Goal: Task Accomplishment & Management: Use online tool/utility

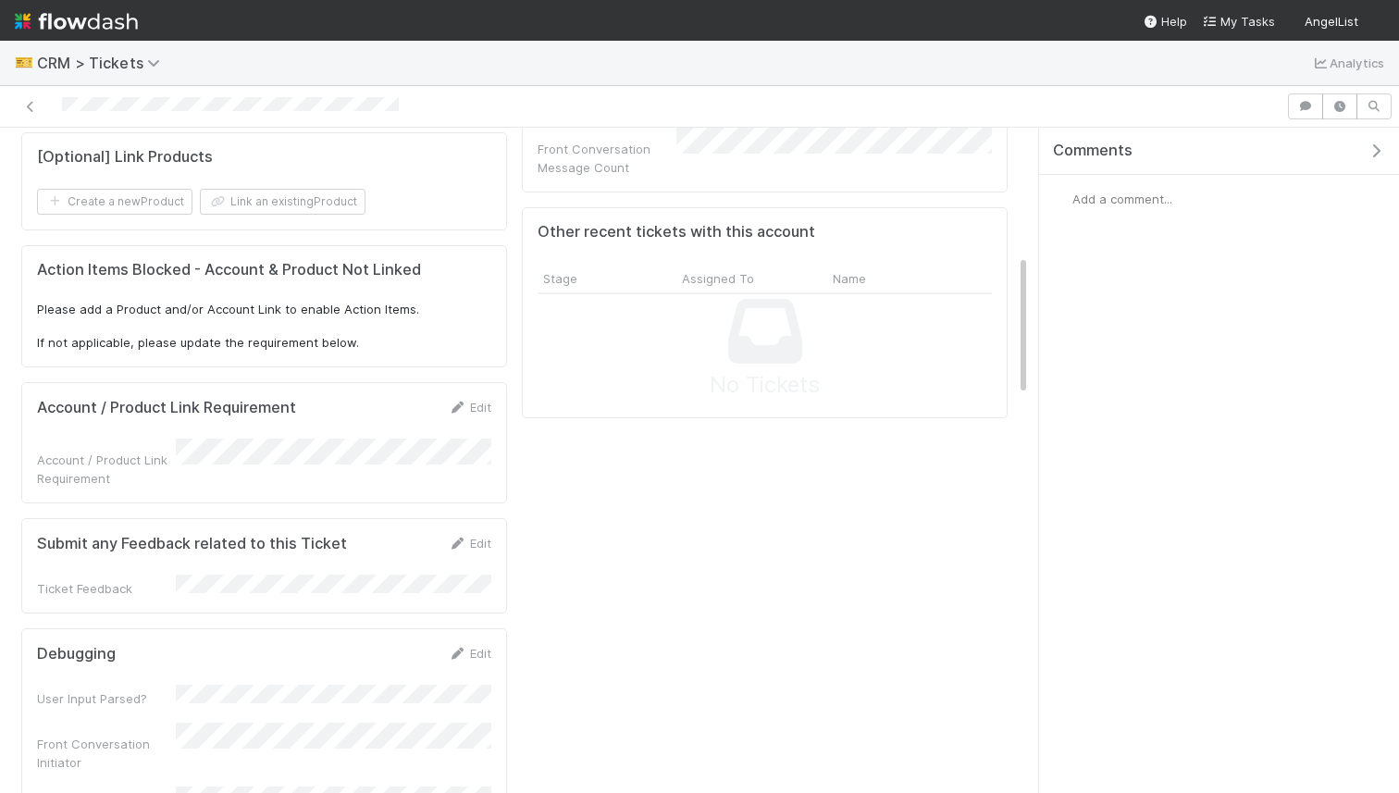
scroll to position [610, 0]
click at [274, 195] on button "Link an existing Product" at bounding box center [283, 199] width 166 height 26
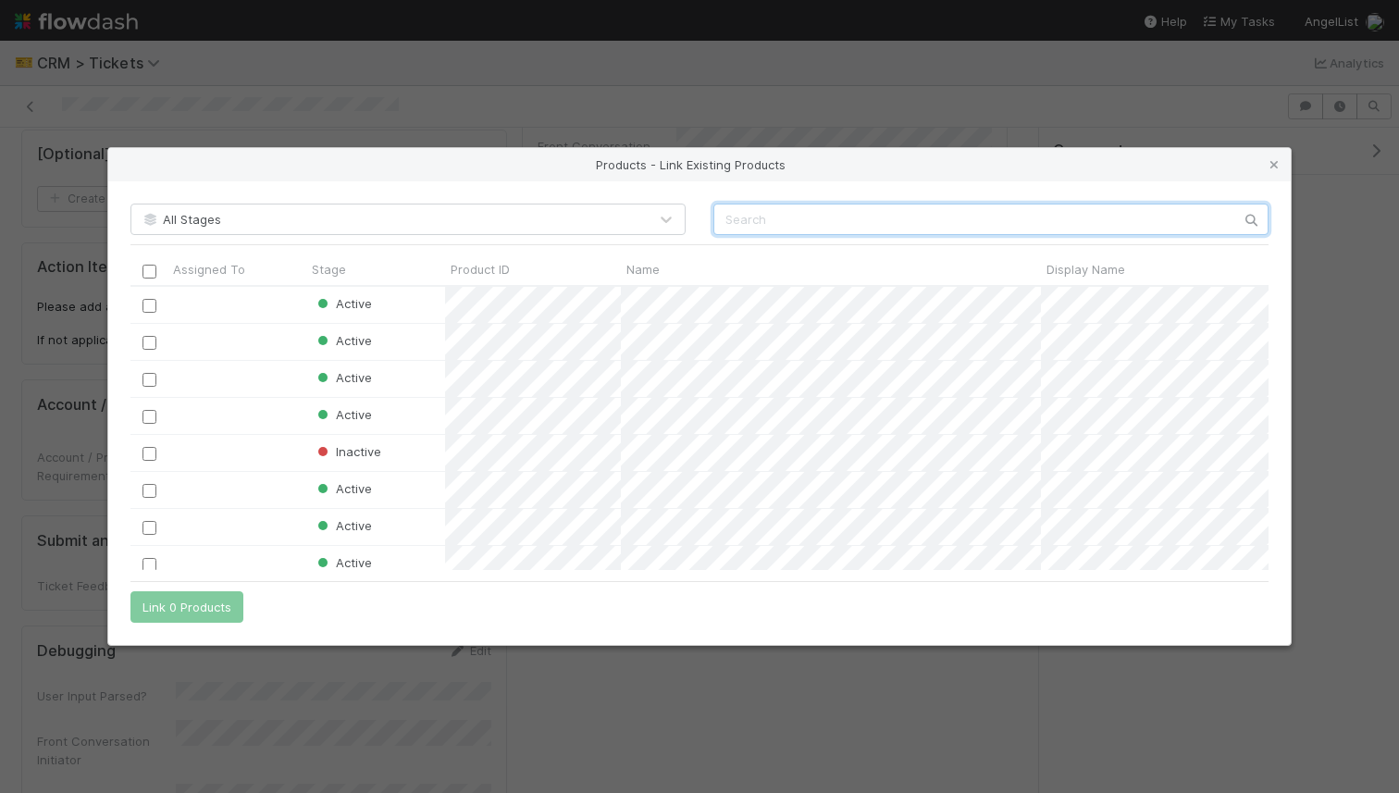
scroll to position [284, 1138]
click at [757, 227] on input "text" at bounding box center [991, 219] width 555 height 31
type input "backend"
click at [1271, 162] on icon at bounding box center [1274, 165] width 19 height 12
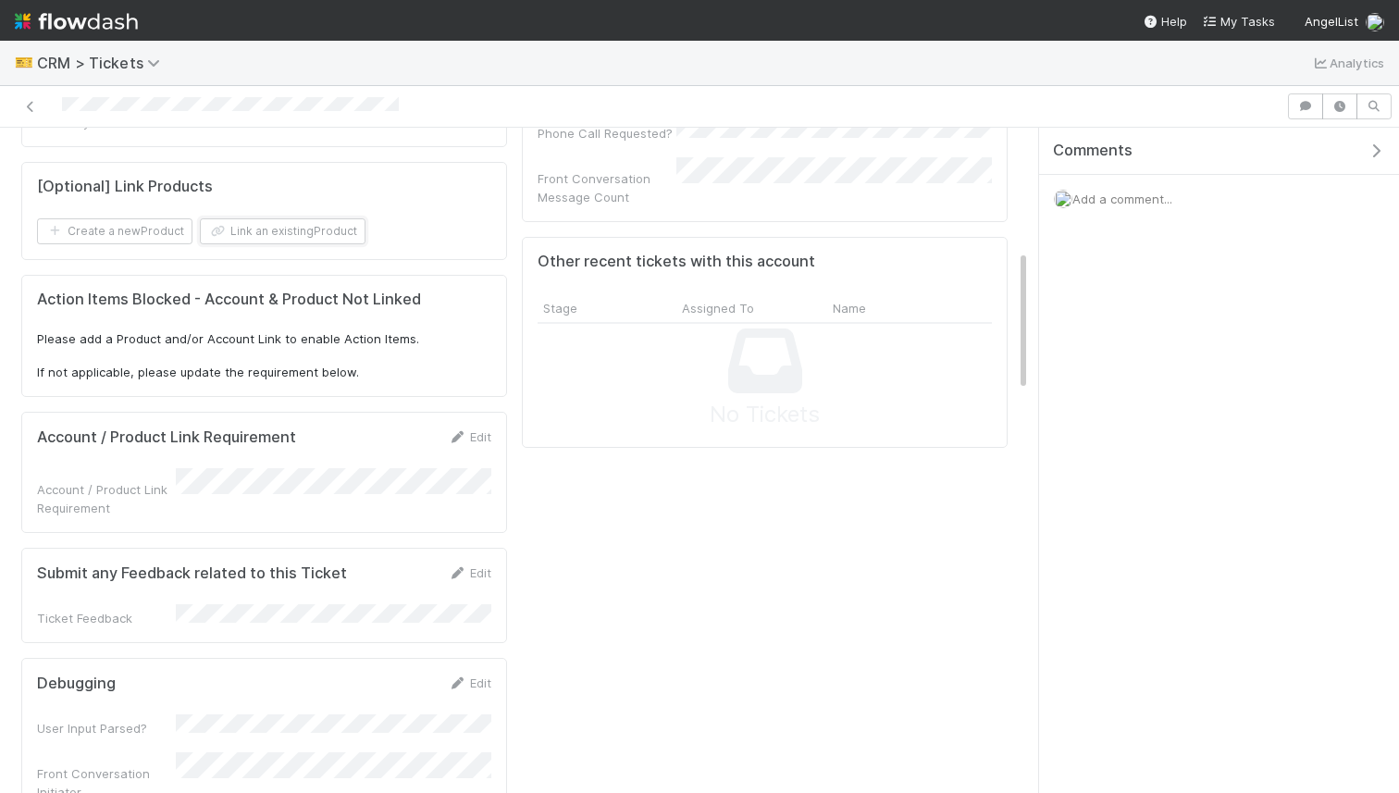
scroll to position [579, 0]
click at [292, 235] on button "Link an existing Product" at bounding box center [283, 230] width 166 height 26
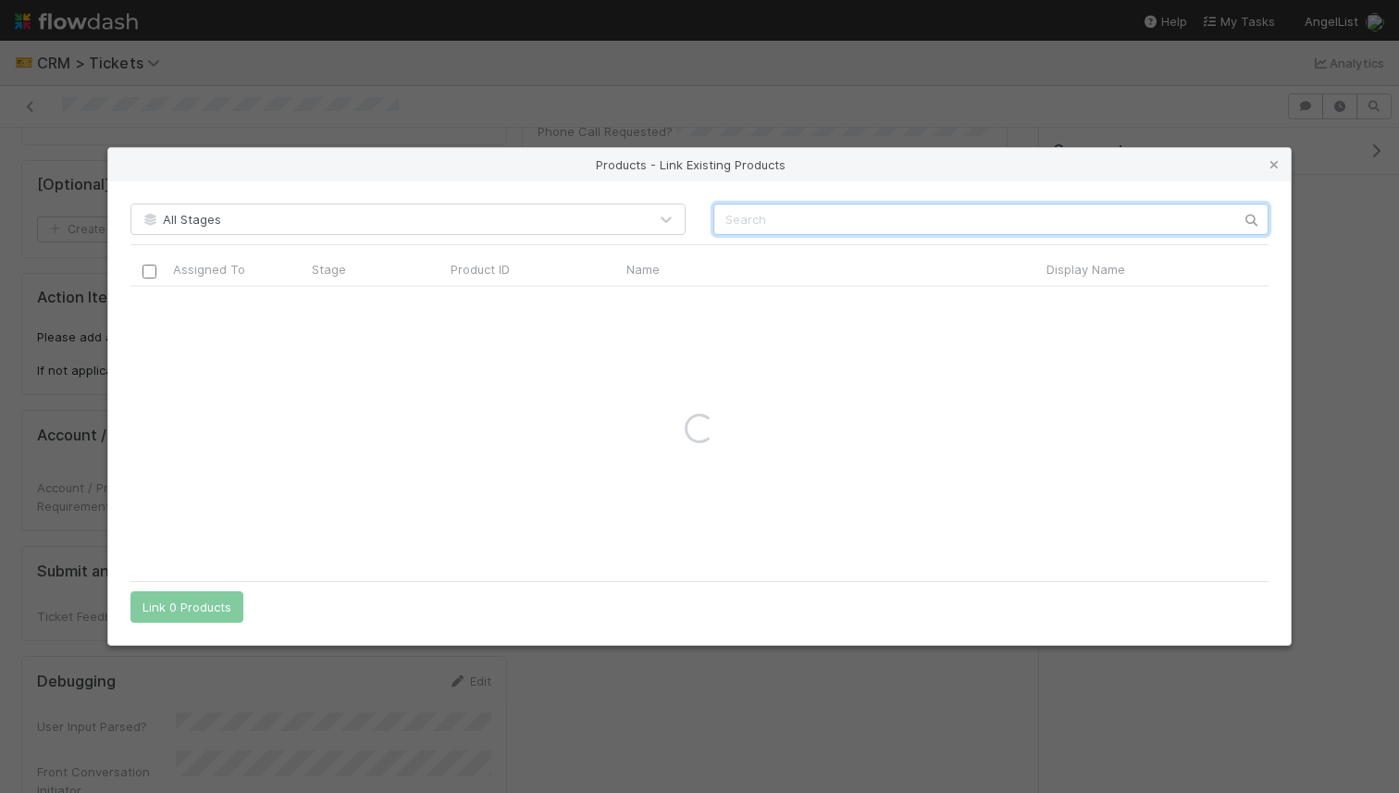
click at [796, 206] on input "text" at bounding box center [991, 219] width 555 height 31
type input "lucy guo"
click at [1274, 165] on icon at bounding box center [1274, 165] width 19 height 12
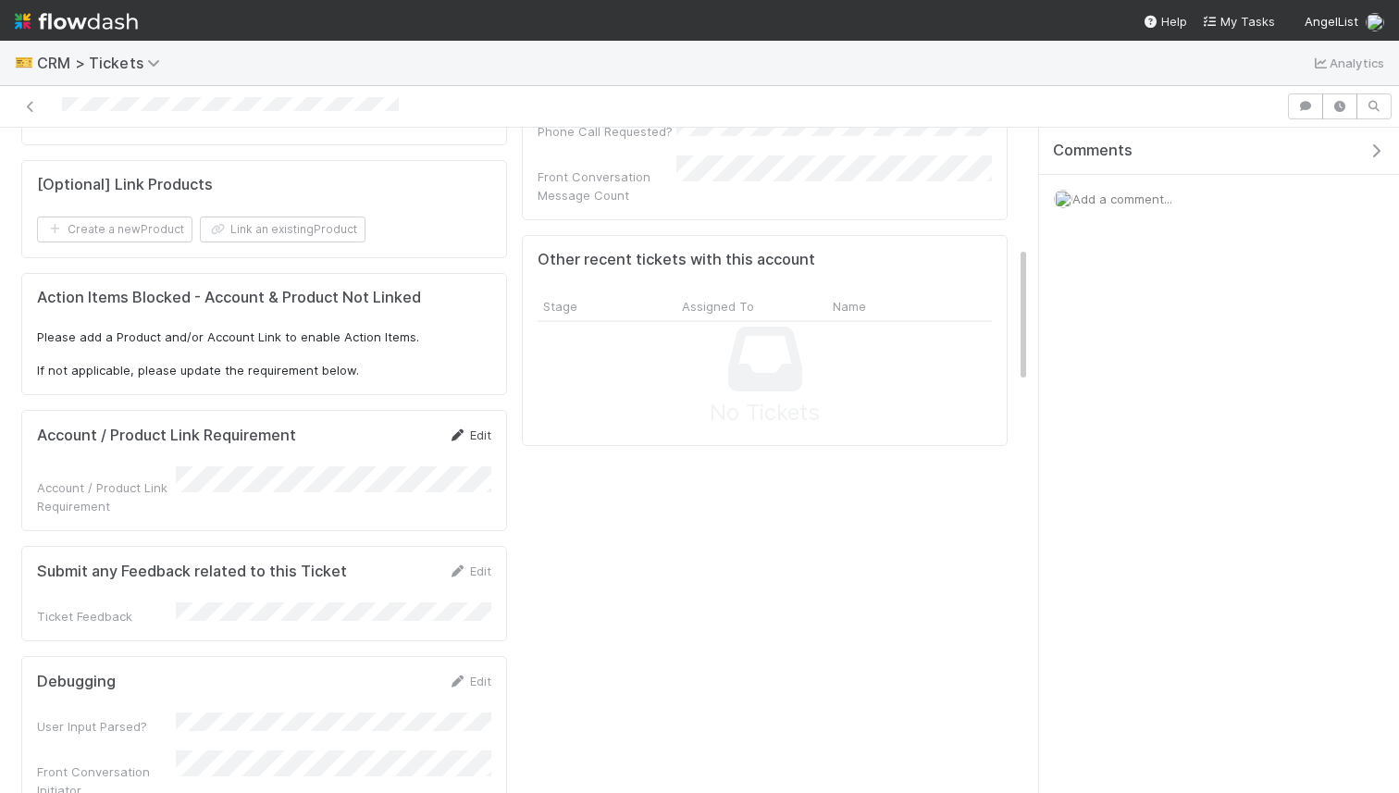
click at [484, 428] on link "Edit" at bounding box center [470, 435] width 44 height 15
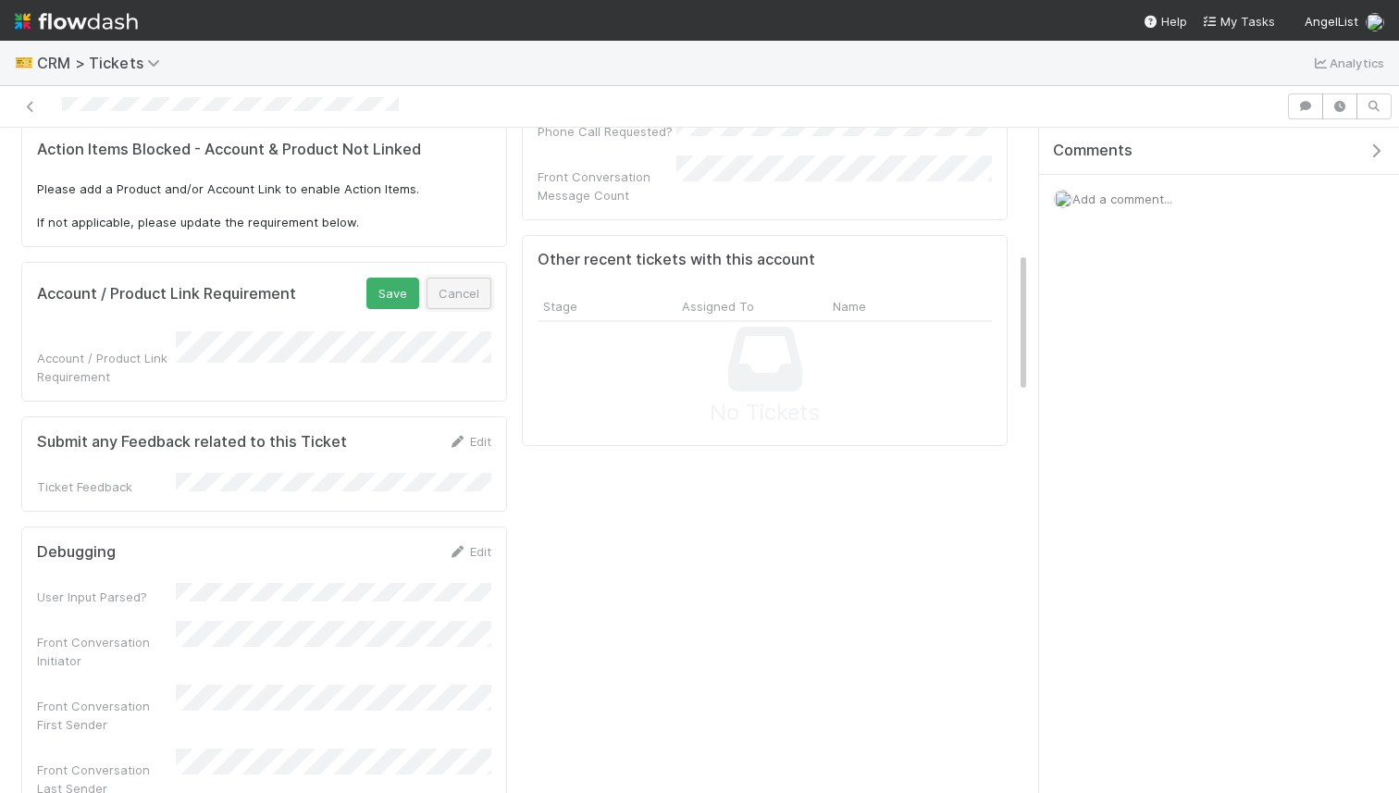
click at [472, 286] on button "Cancel" at bounding box center [459, 293] width 65 height 31
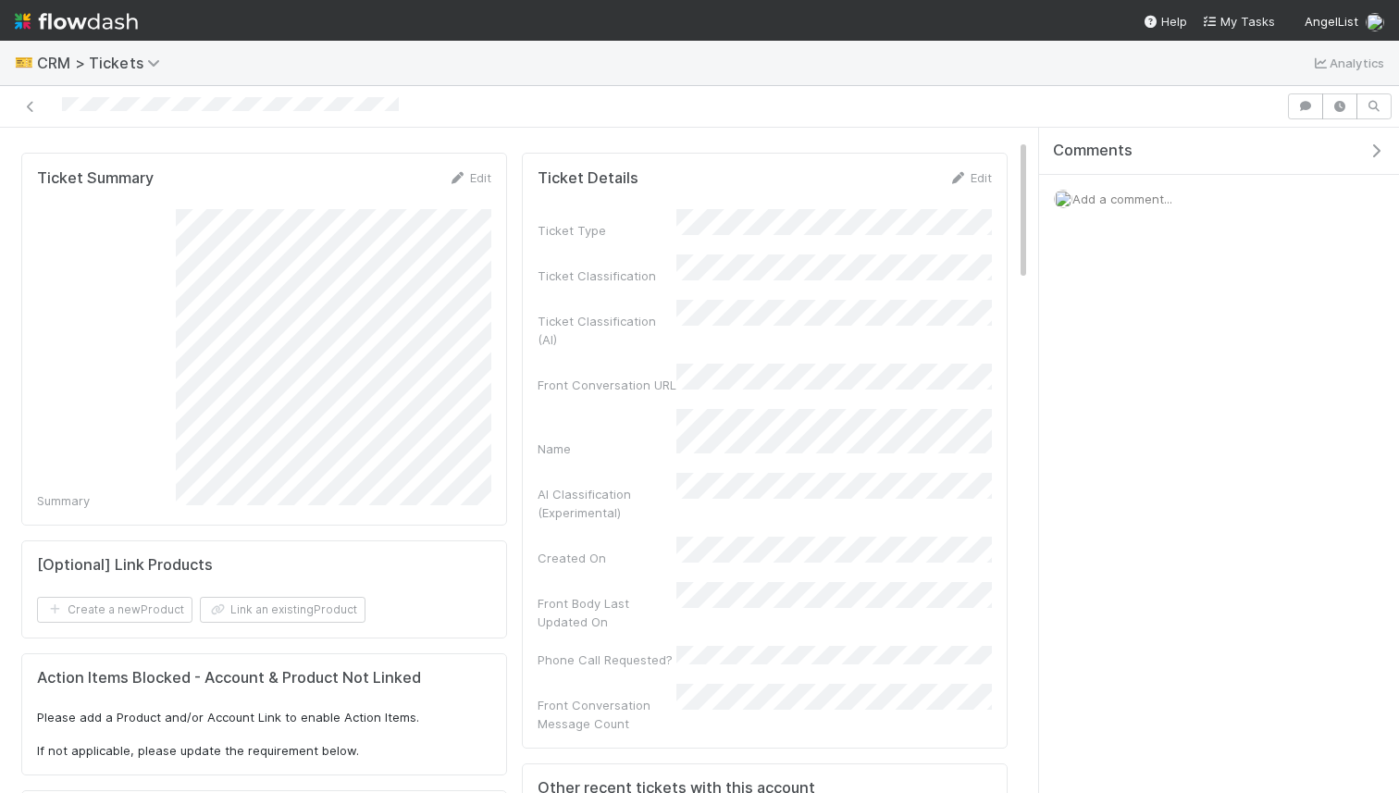
scroll to position [0, 0]
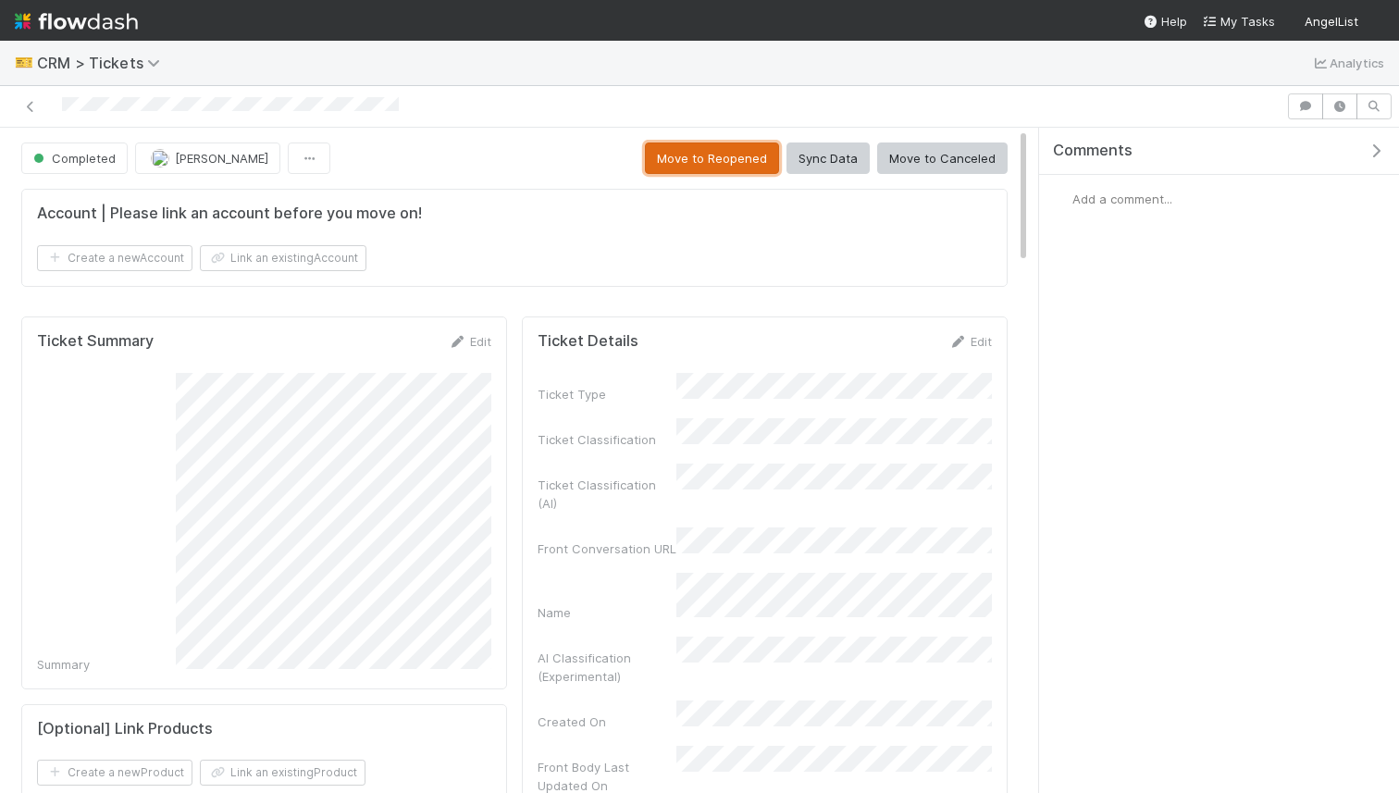
click at [713, 160] on button "Move to Reopened" at bounding box center [712, 158] width 134 height 31
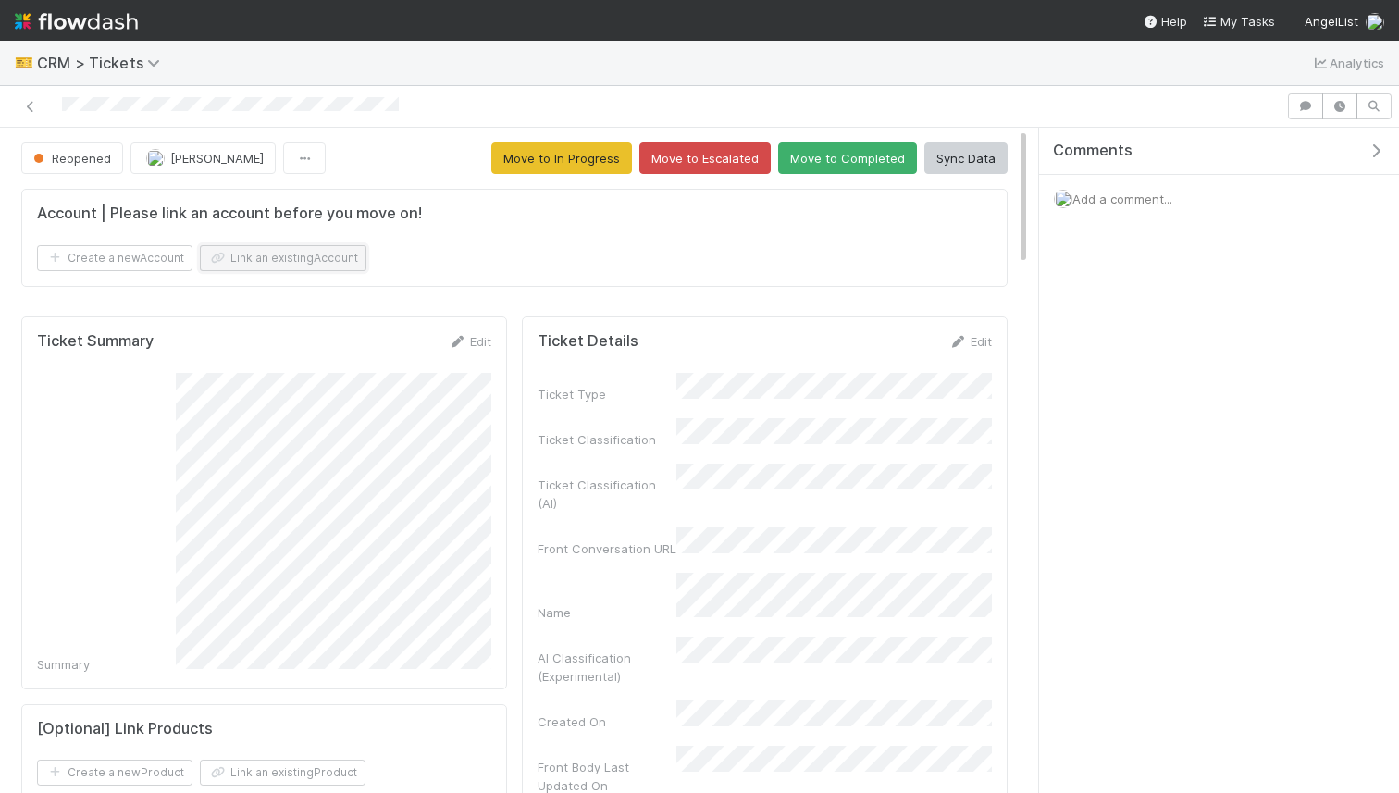
click at [309, 256] on button "Link an existing Account" at bounding box center [283, 258] width 167 height 26
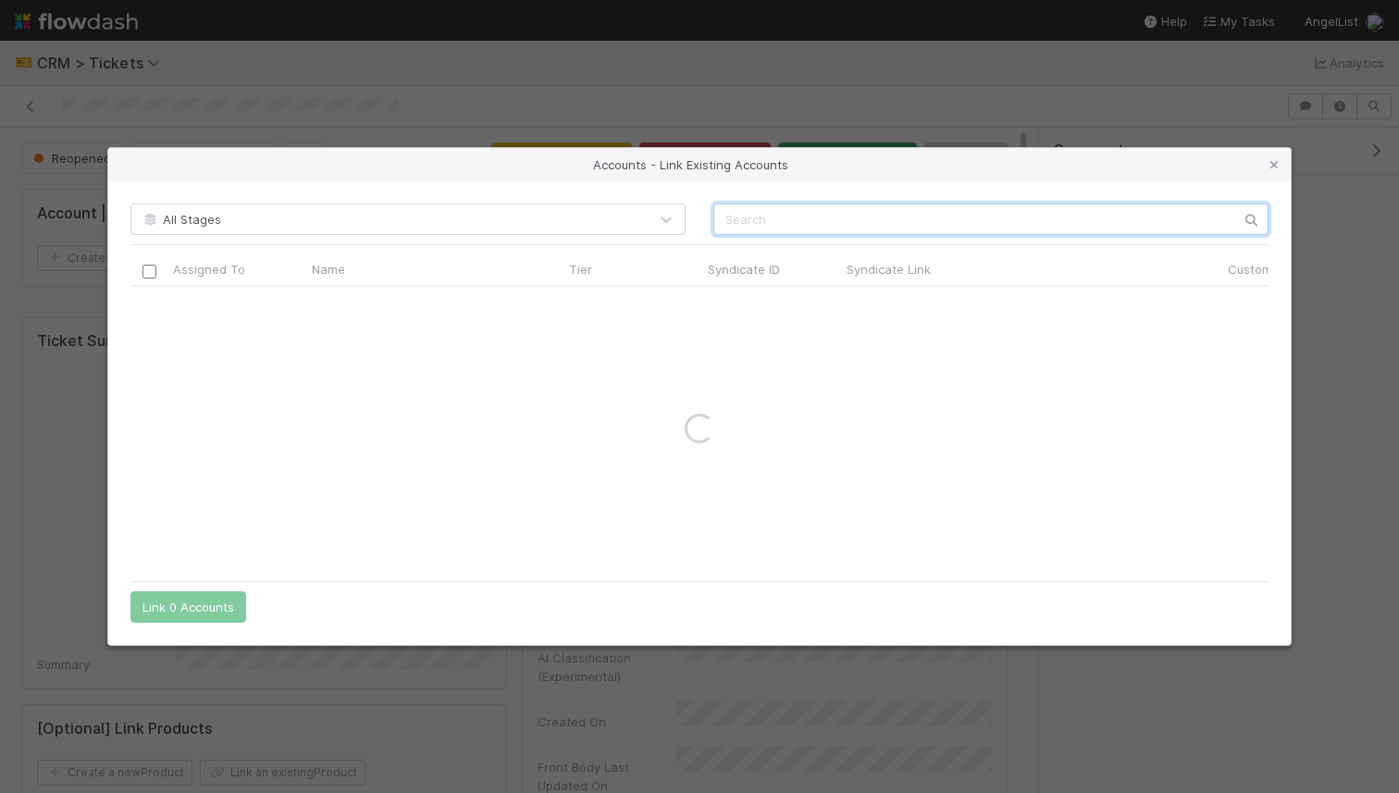
click at [797, 224] on input "text" at bounding box center [991, 219] width 555 height 31
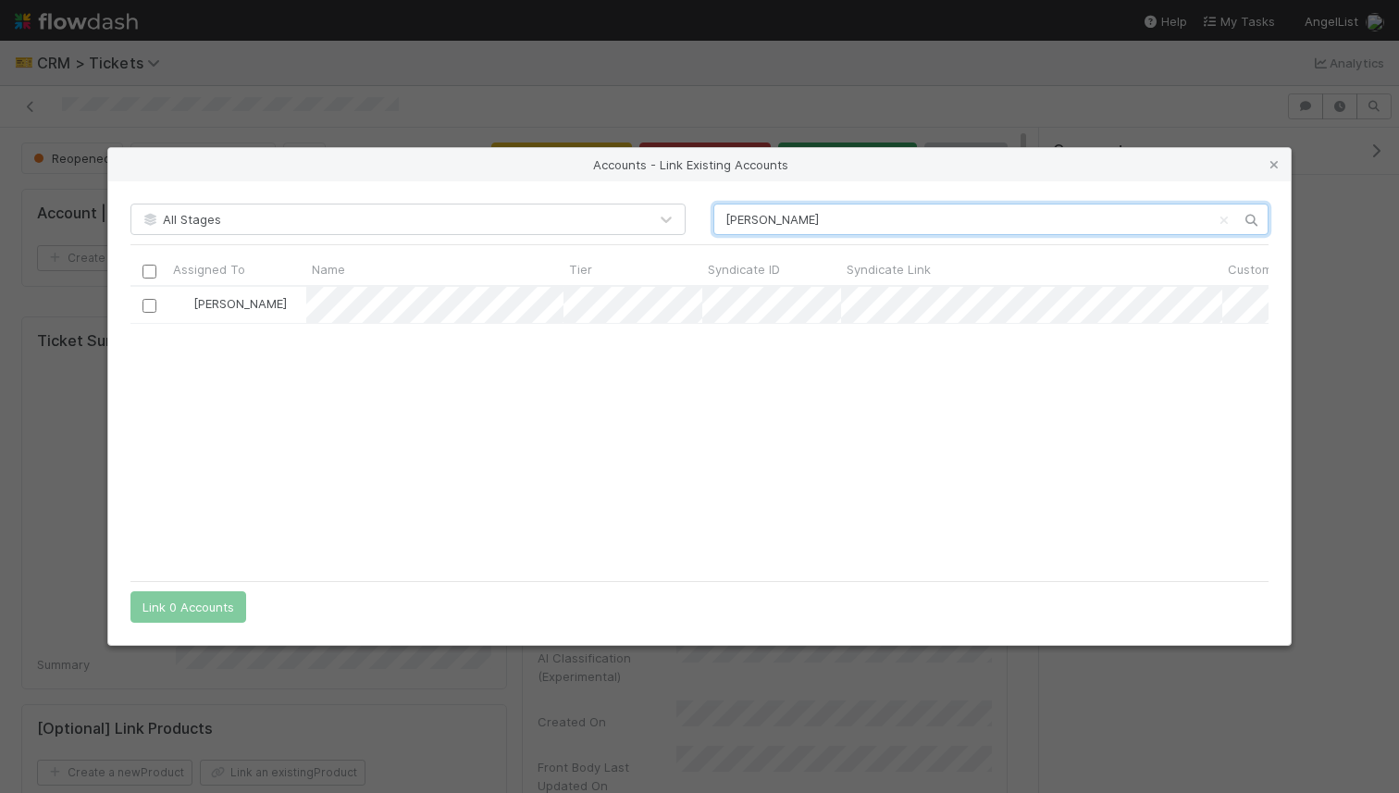
scroll to position [284, 1138]
type input "lucy guo"
click at [146, 309] on input "checkbox" at bounding box center [150, 306] width 14 height 14
click at [194, 603] on button "Link 1 Account" at bounding box center [184, 606] width 107 height 31
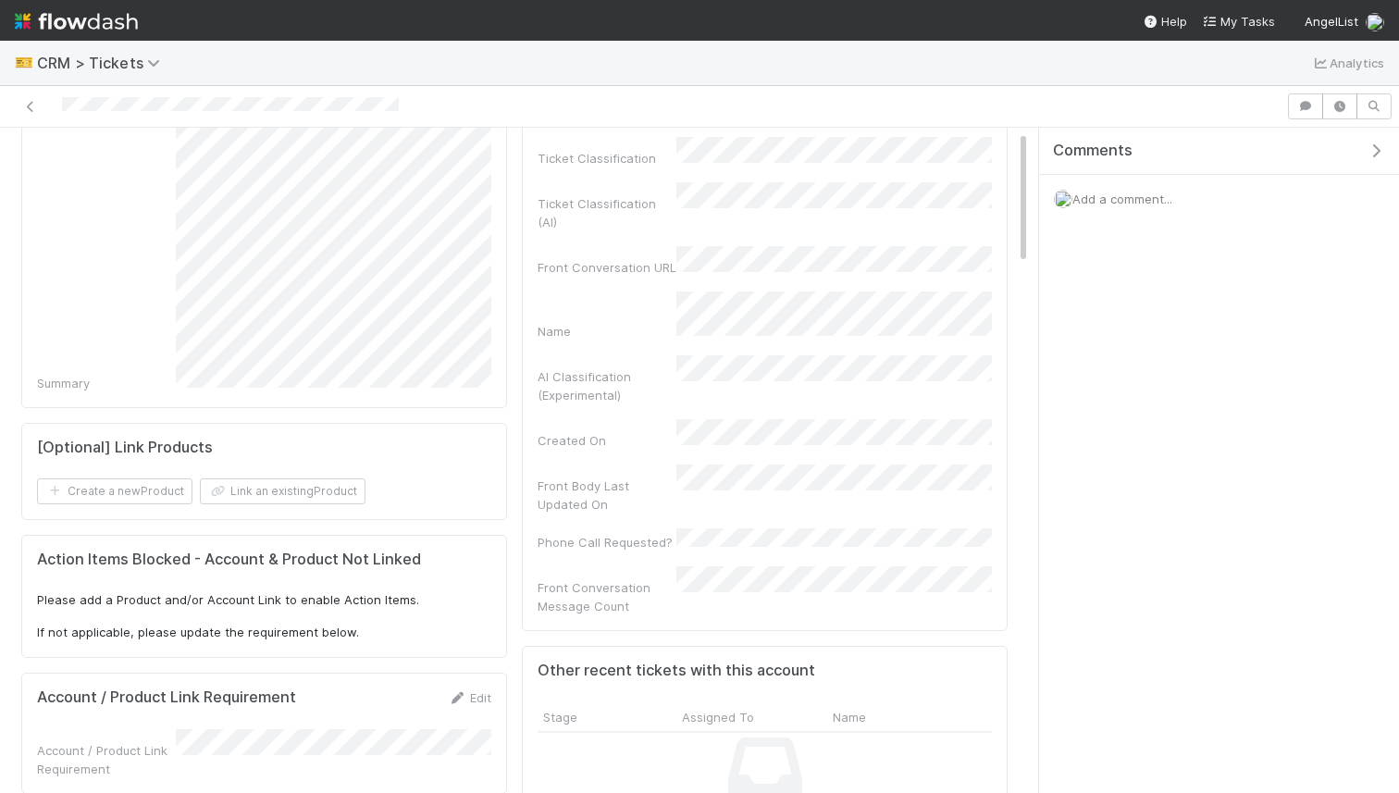
scroll to position [541, 0]
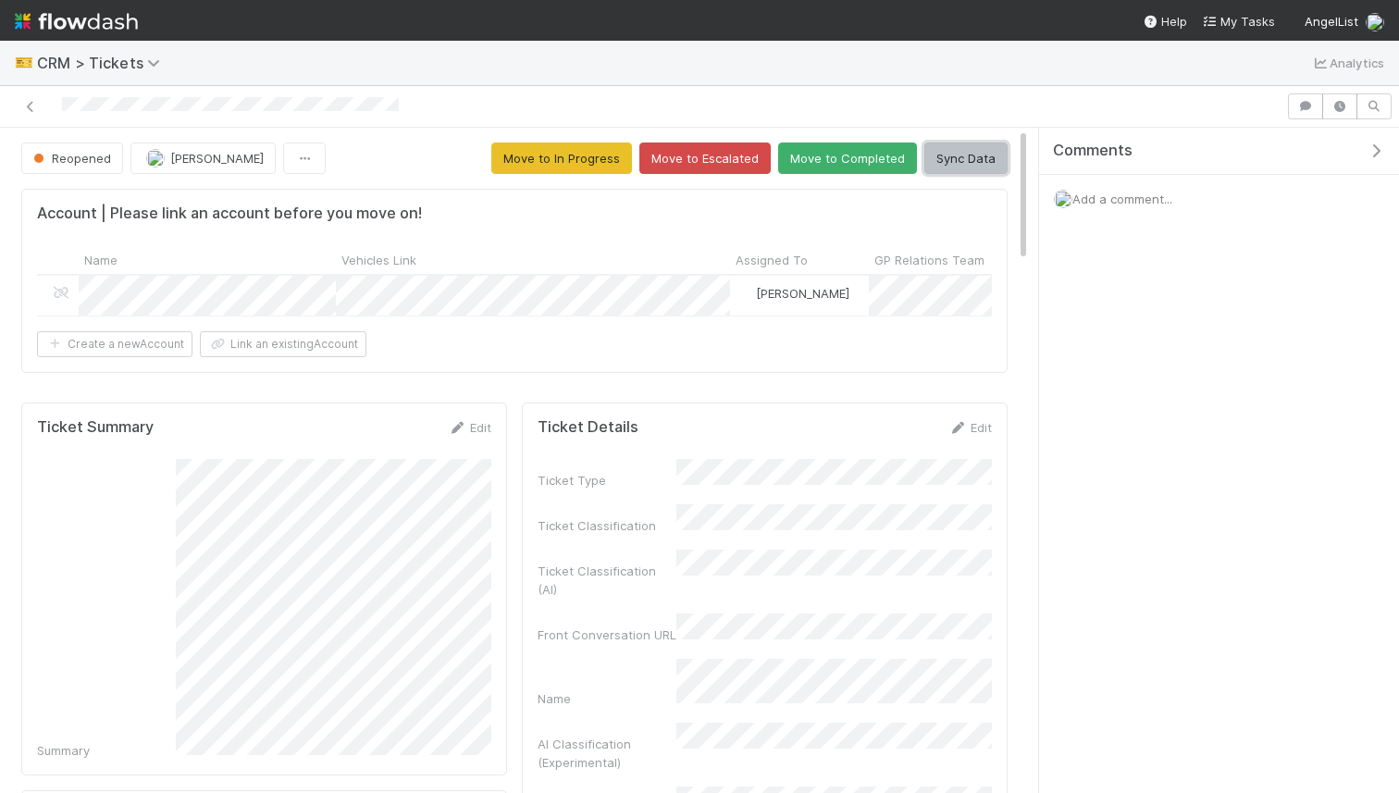
click at [972, 157] on button "Sync Data" at bounding box center [966, 158] width 83 height 31
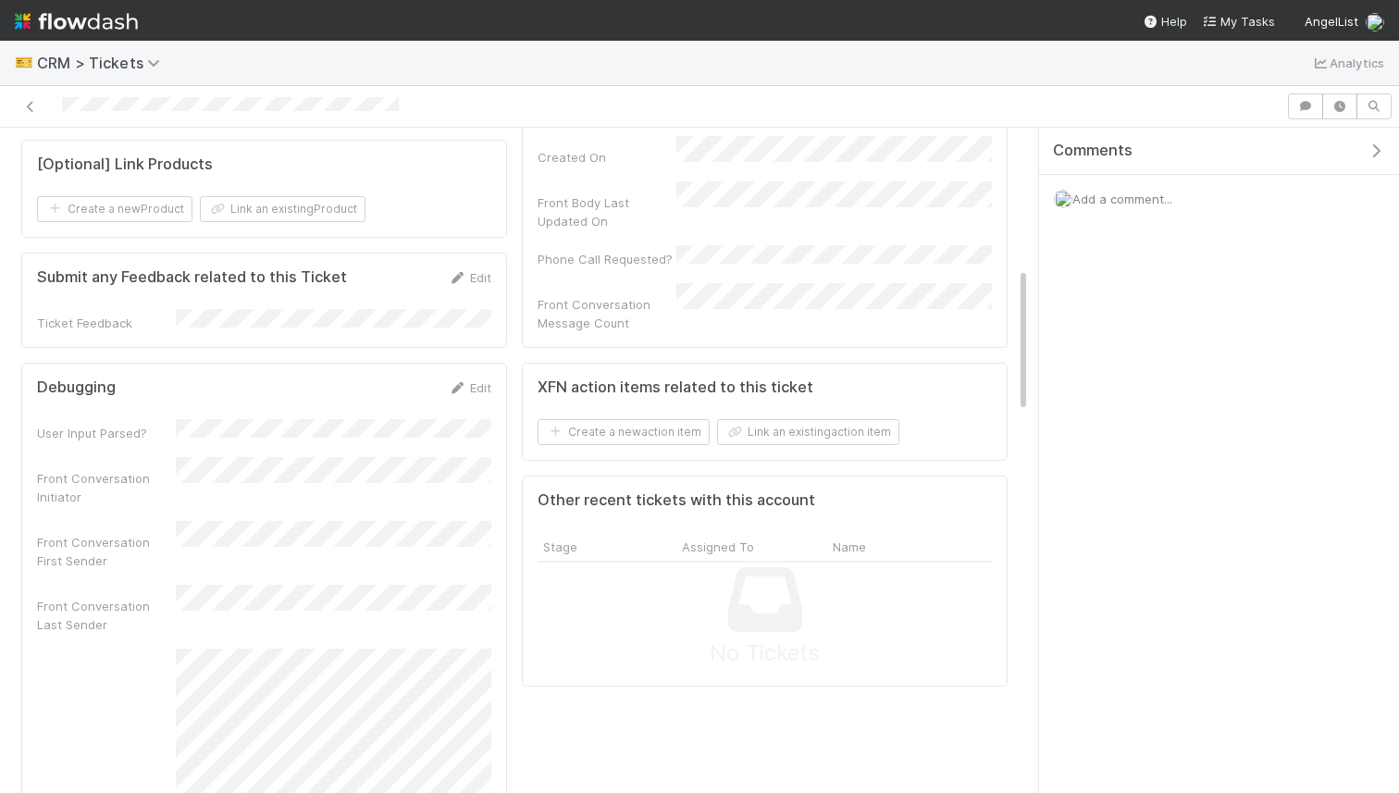
scroll to position [631, 0]
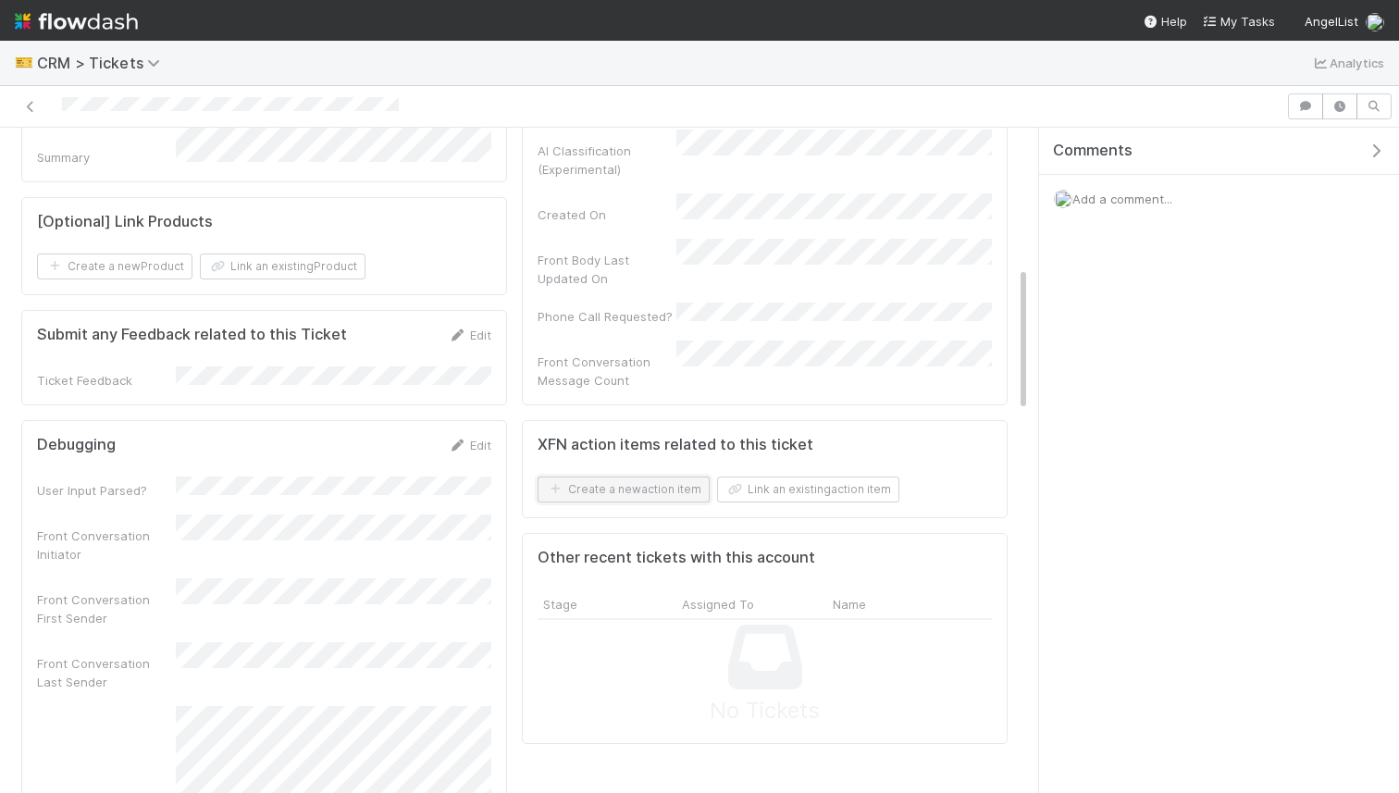
click at [673, 477] on button "Create a new action item" at bounding box center [624, 490] width 172 height 26
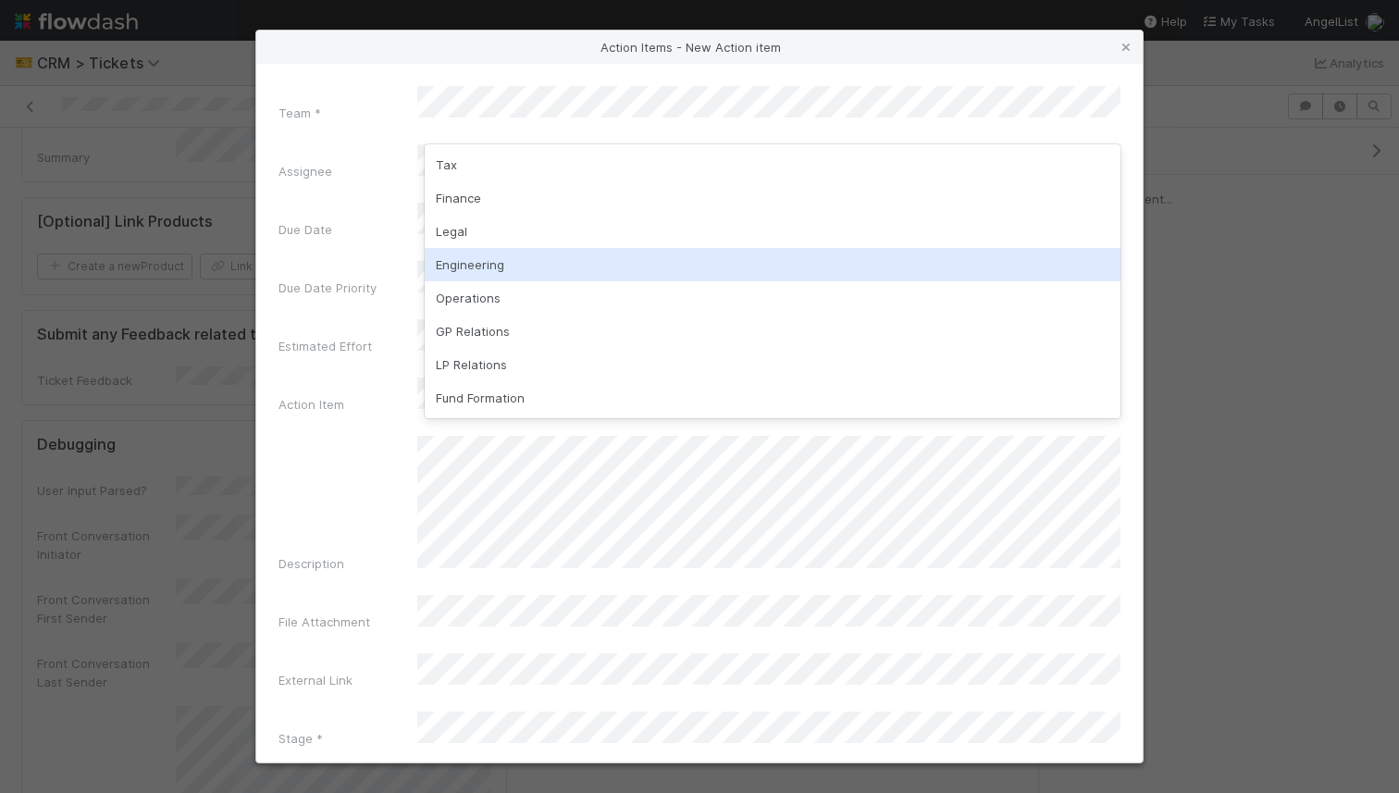
click at [488, 278] on div "Engineering" at bounding box center [773, 264] width 696 height 33
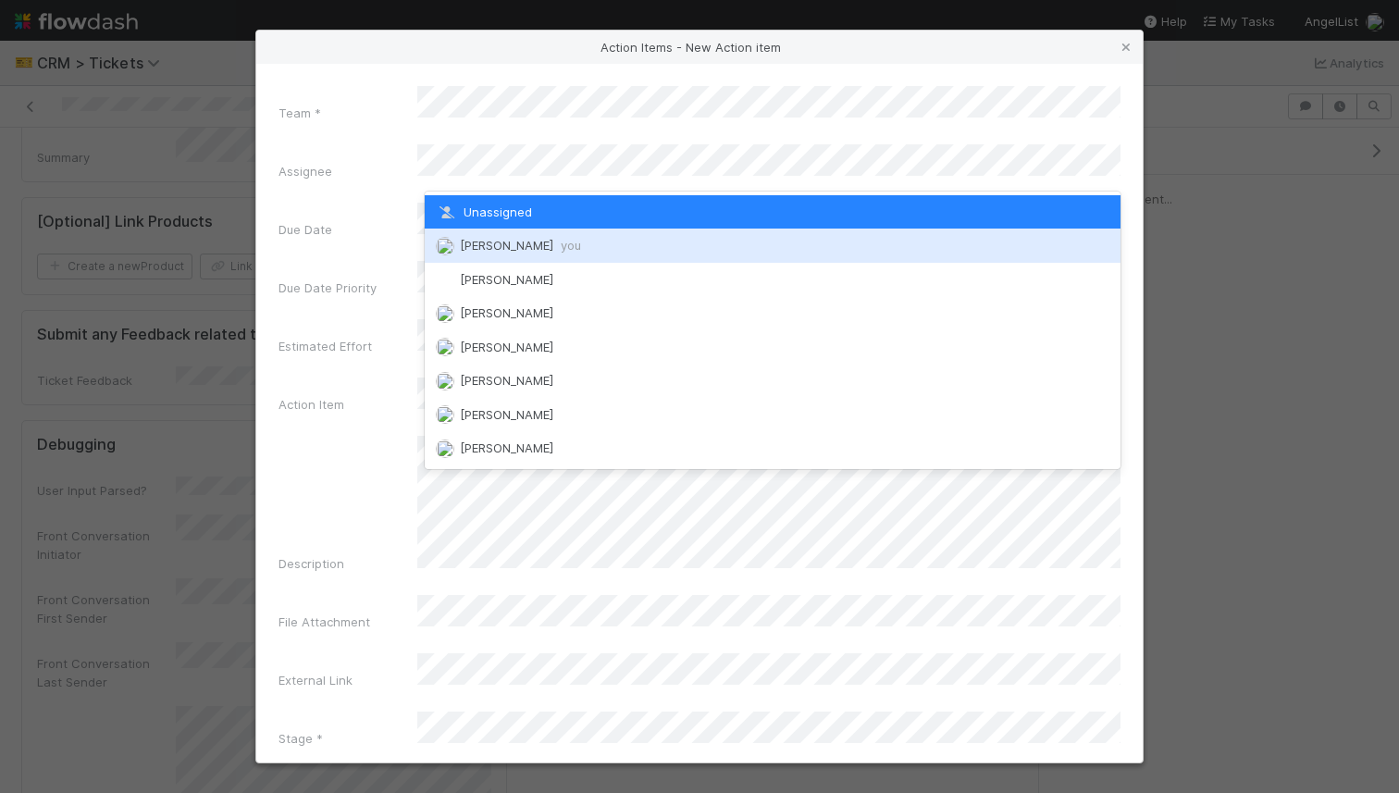
click at [518, 245] on span "[PERSON_NAME] you" at bounding box center [520, 245] width 121 height 15
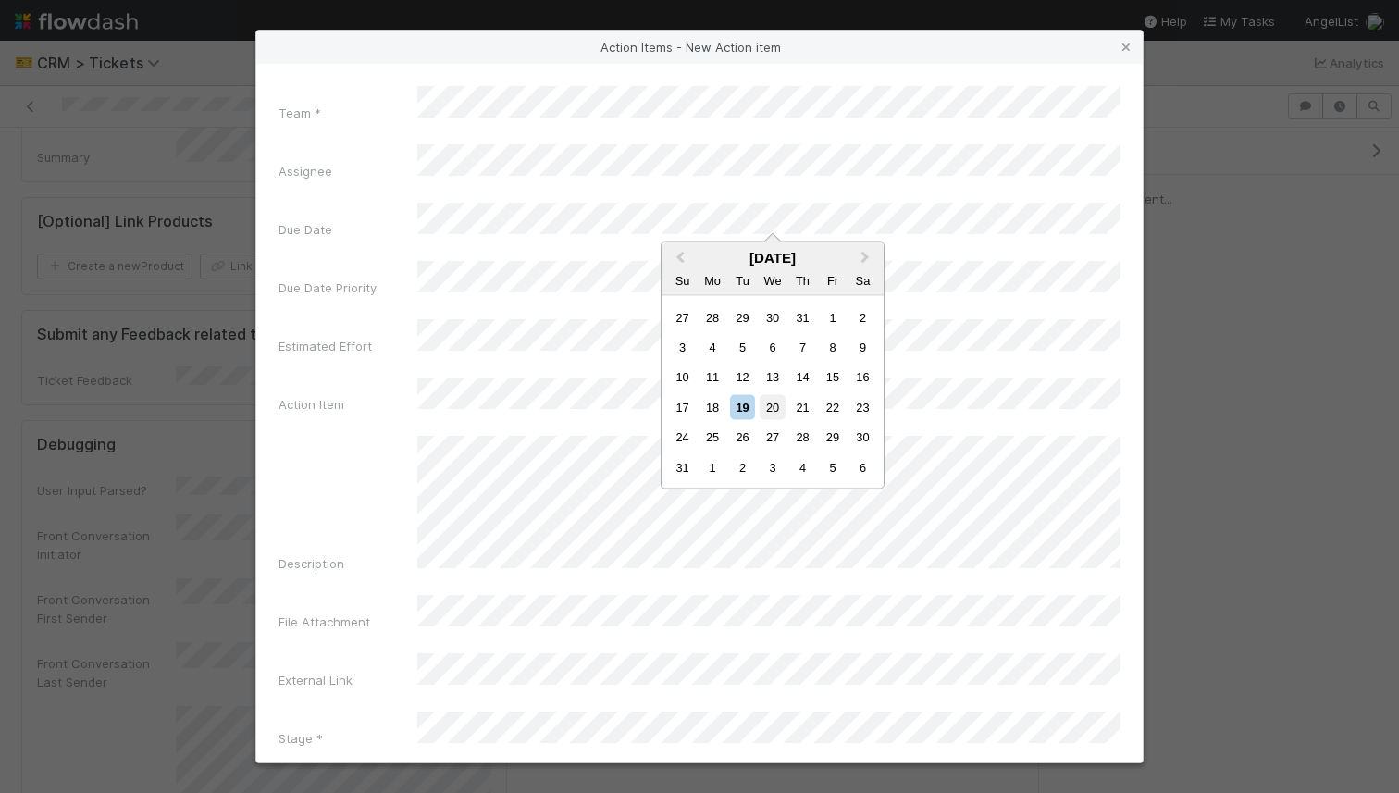
click at [781, 415] on div "20" at bounding box center [772, 406] width 25 height 25
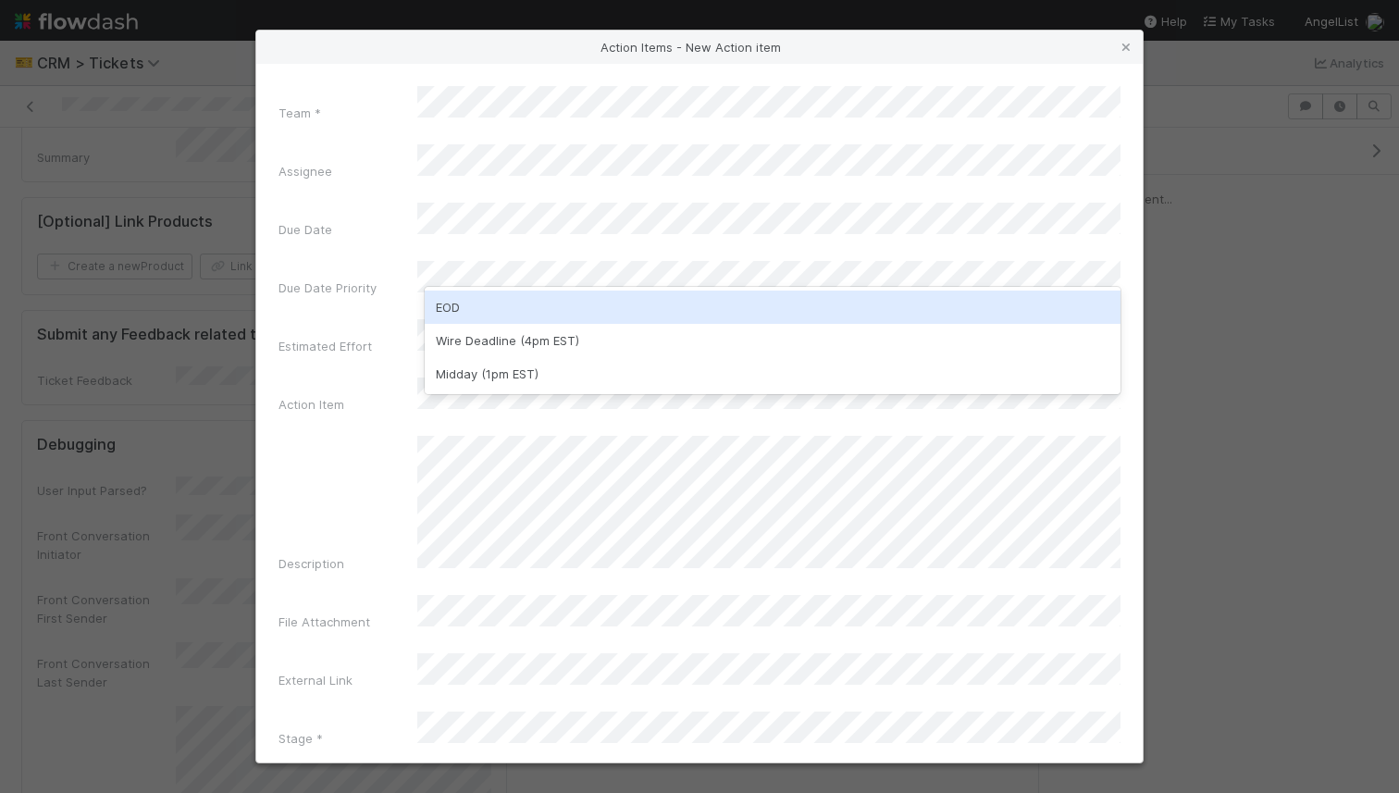
click at [540, 314] on div "EOD" at bounding box center [773, 307] width 696 height 33
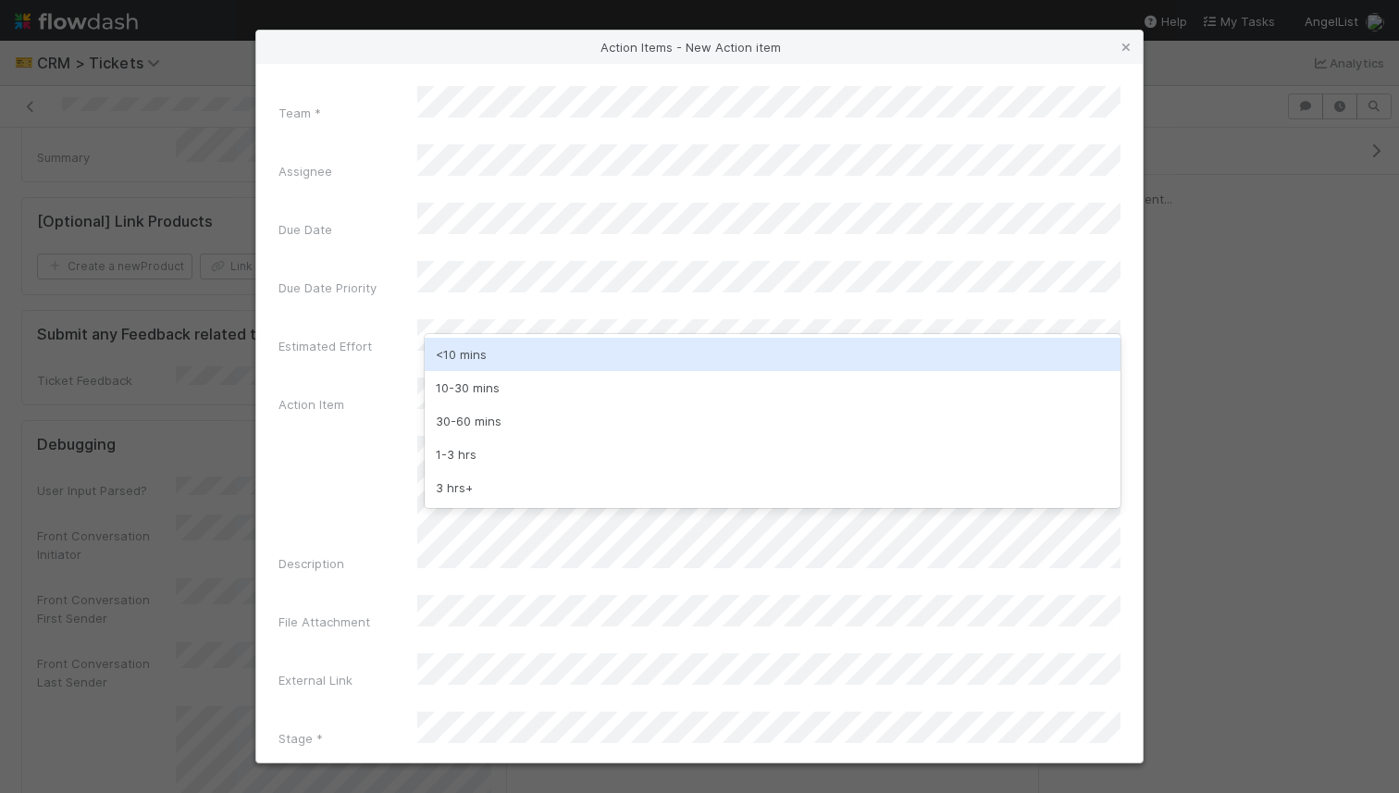
click at [491, 349] on div "<10 mins" at bounding box center [773, 354] width 696 height 33
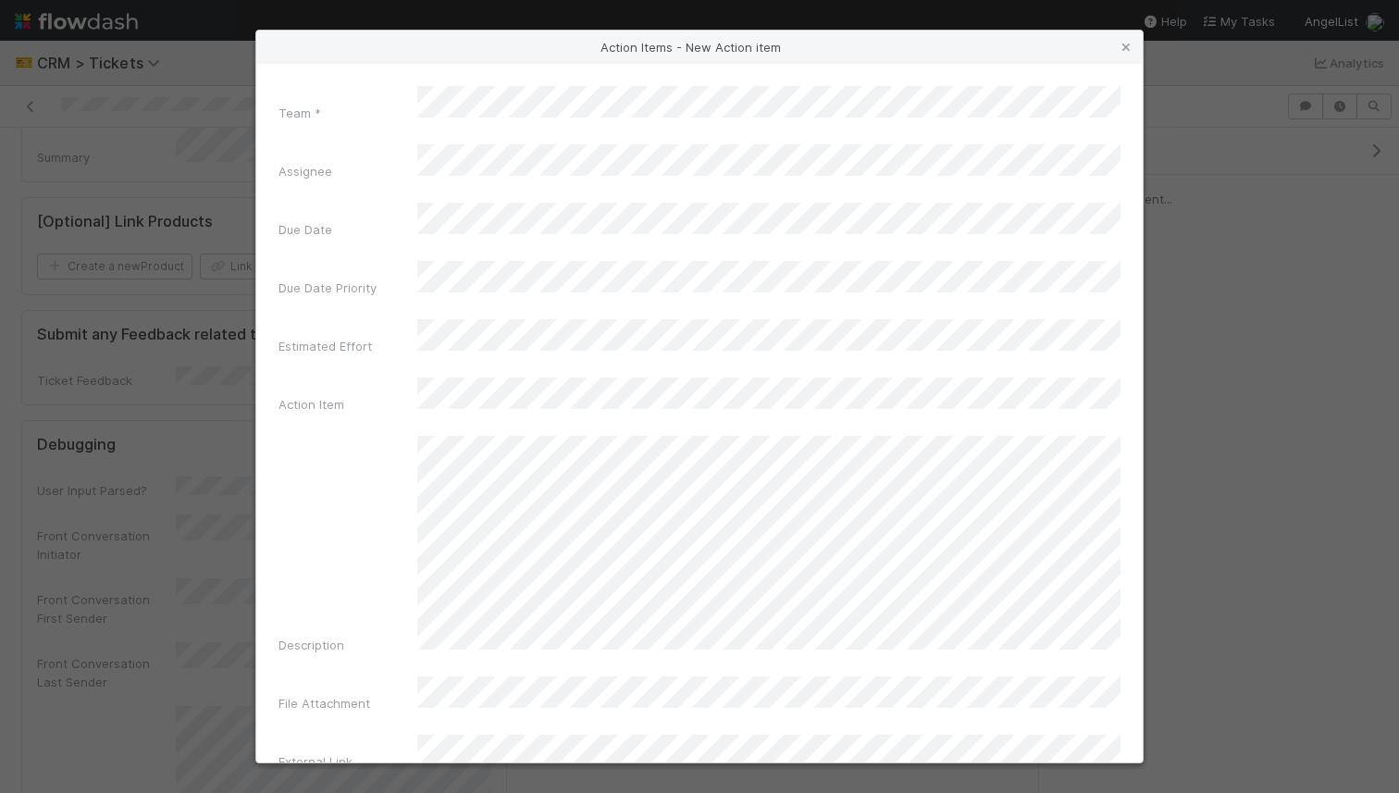
scroll to position [42, 0]
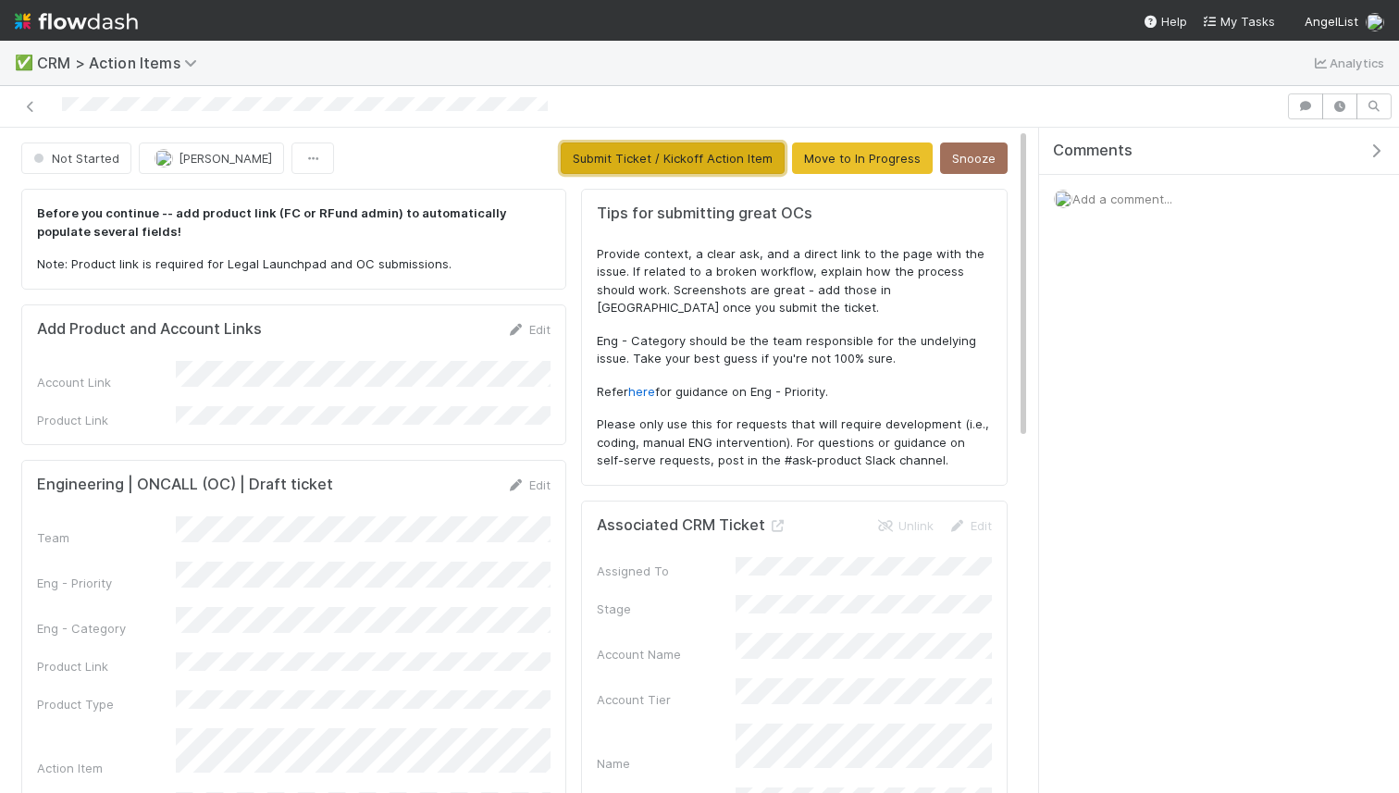
click at [671, 160] on button "Submit Ticket / Kickoff Action Item" at bounding box center [673, 158] width 224 height 31
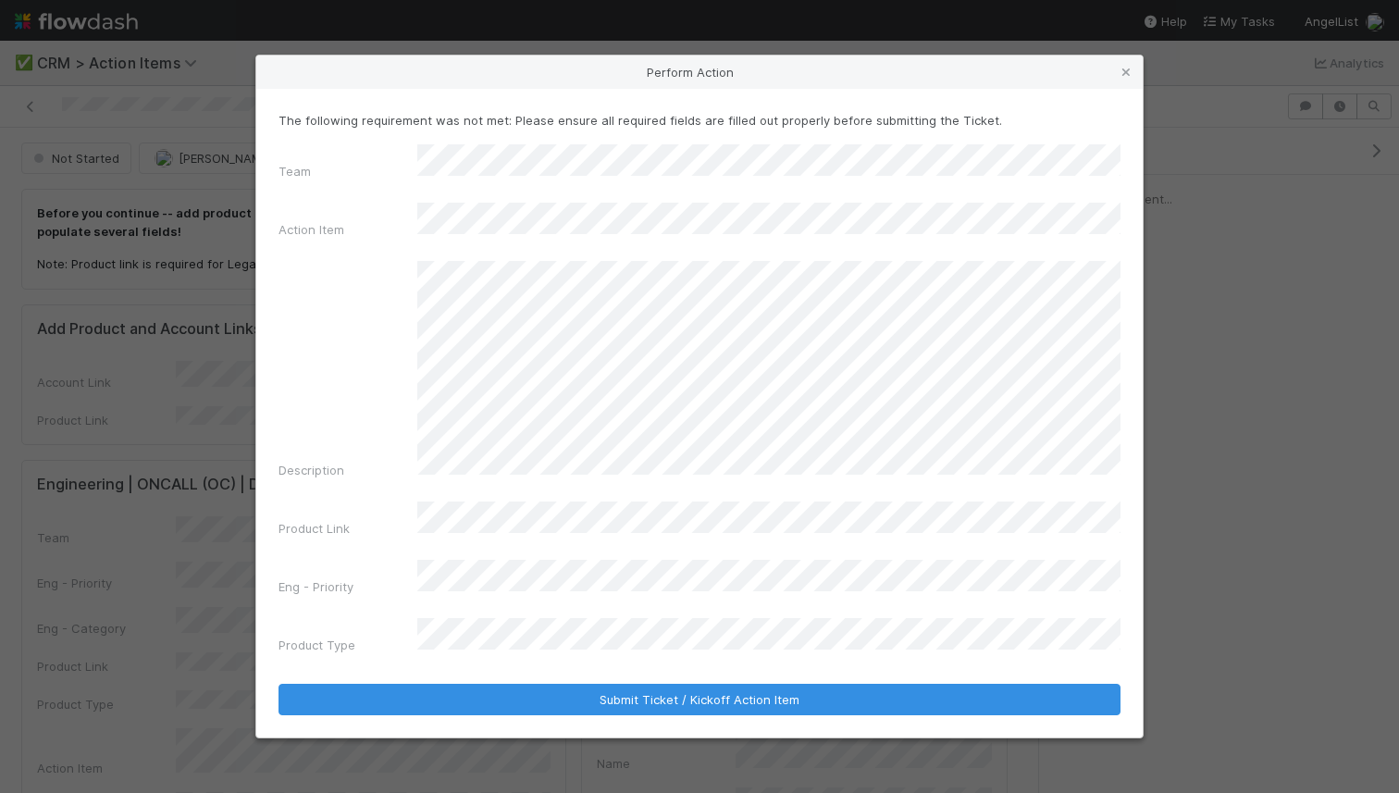
click at [598, 593] on div "Team Action Item Description Product Link Eng - Priority Product Type" at bounding box center [700, 402] width 842 height 517
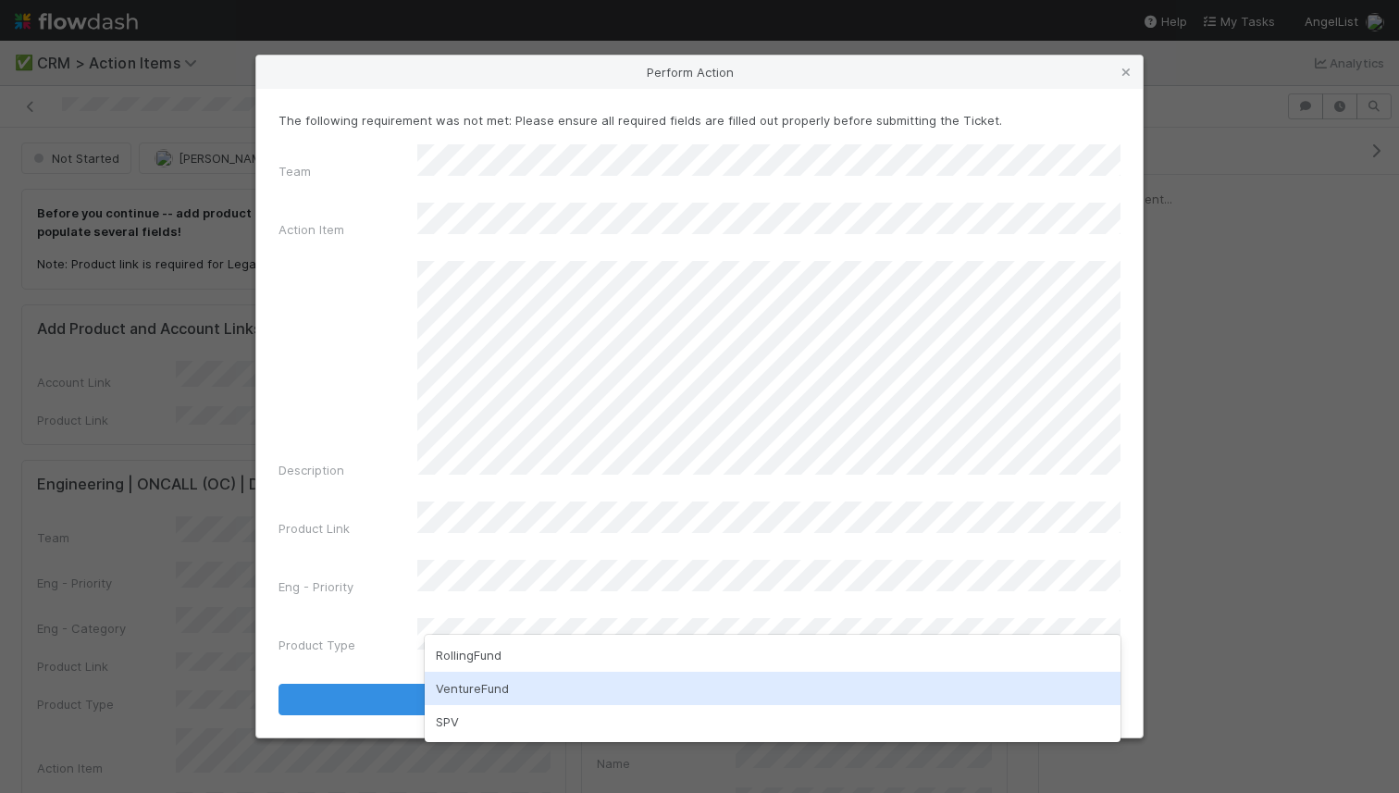
click at [537, 675] on div "VentureFund" at bounding box center [773, 688] width 696 height 33
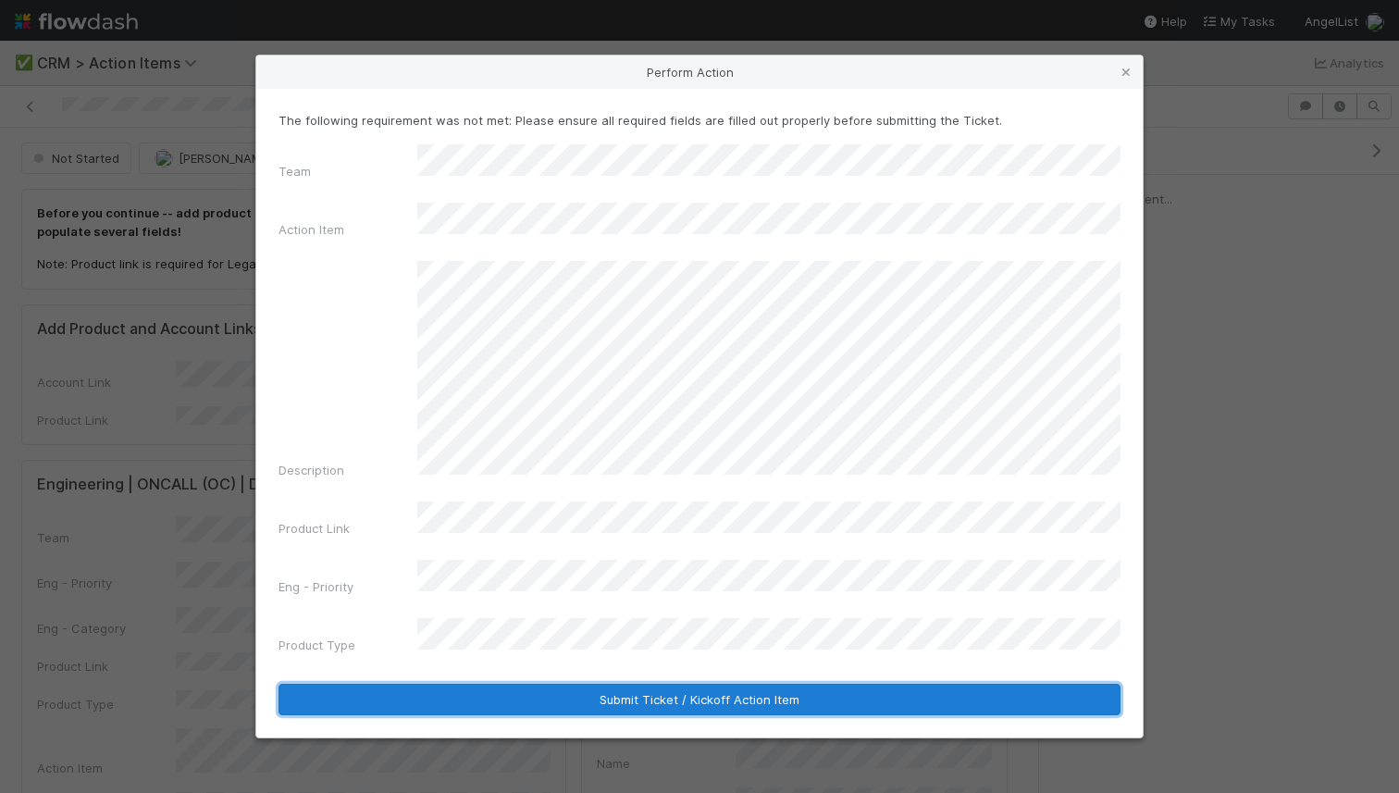
click at [546, 684] on button "Submit Ticket / Kickoff Action Item" at bounding box center [700, 699] width 842 height 31
